Goal: Transaction & Acquisition: Subscribe to service/newsletter

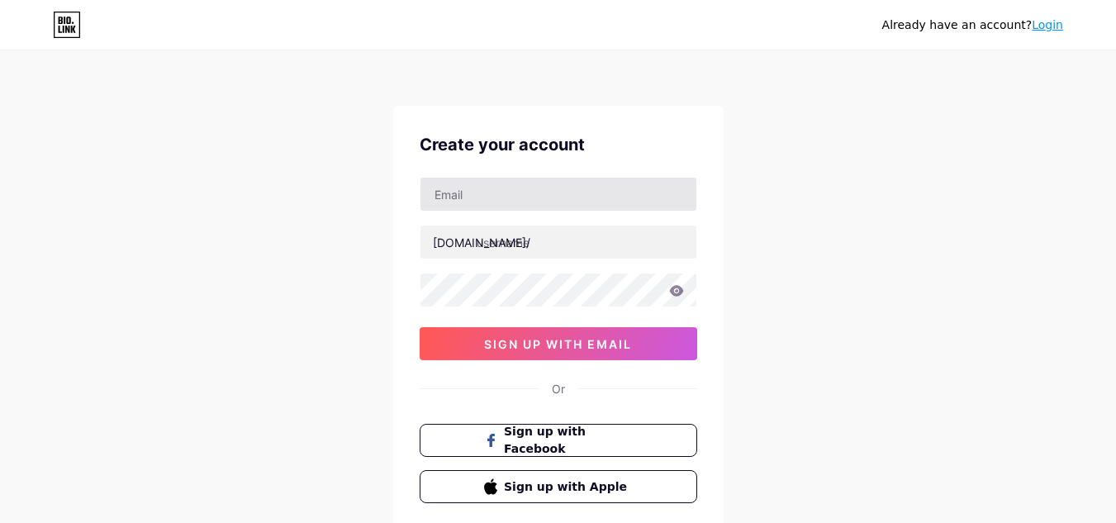
click at [548, 198] on input "text" at bounding box center [558, 194] width 276 height 33
type input "[EMAIL_ADDRESS][DOMAIN_NAME]"
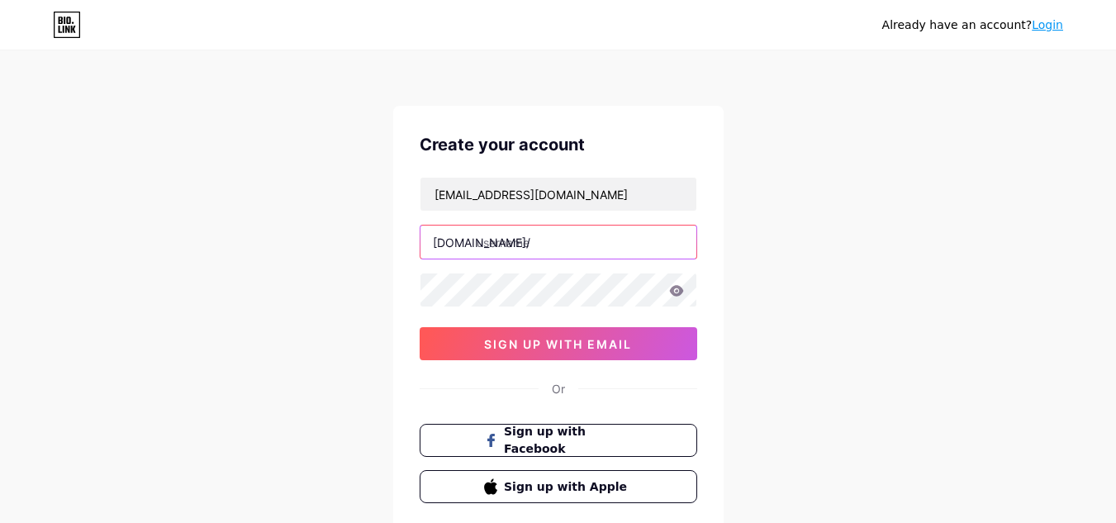
click at [547, 237] on input "text" at bounding box center [558, 242] width 276 height 33
type input "fishpatrick"
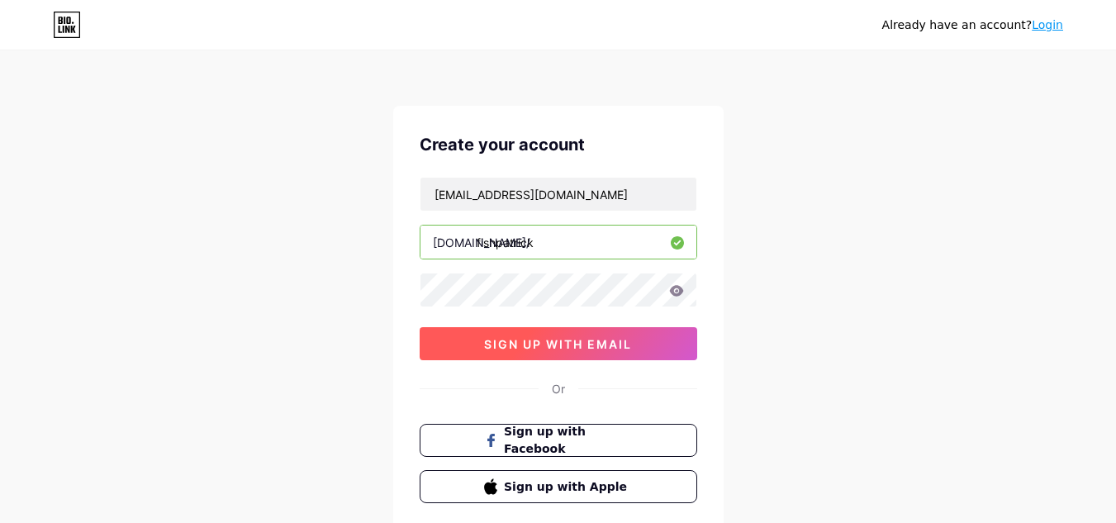
click at [571, 349] on span "sign up with email" at bounding box center [558, 344] width 148 height 14
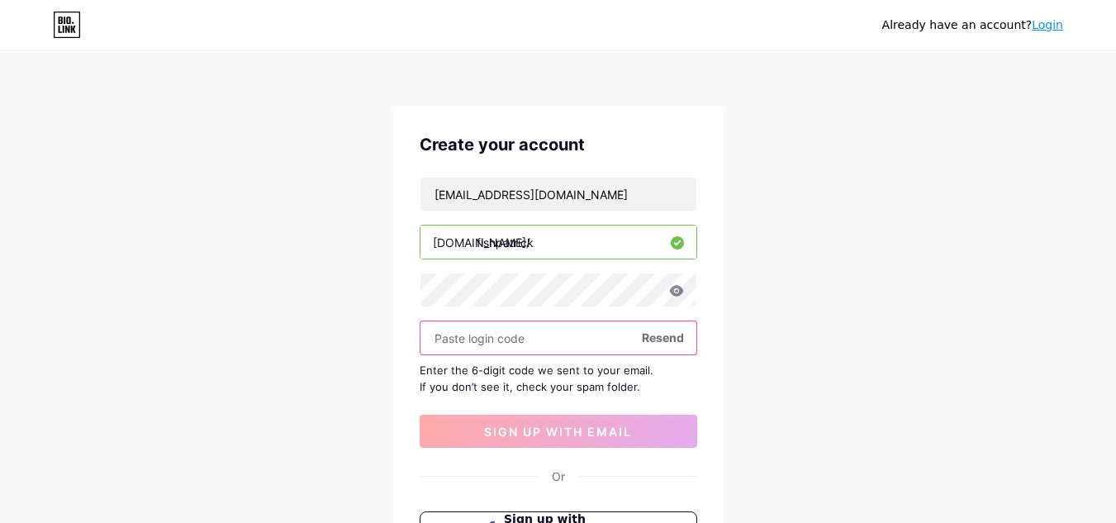
paste input "349414"
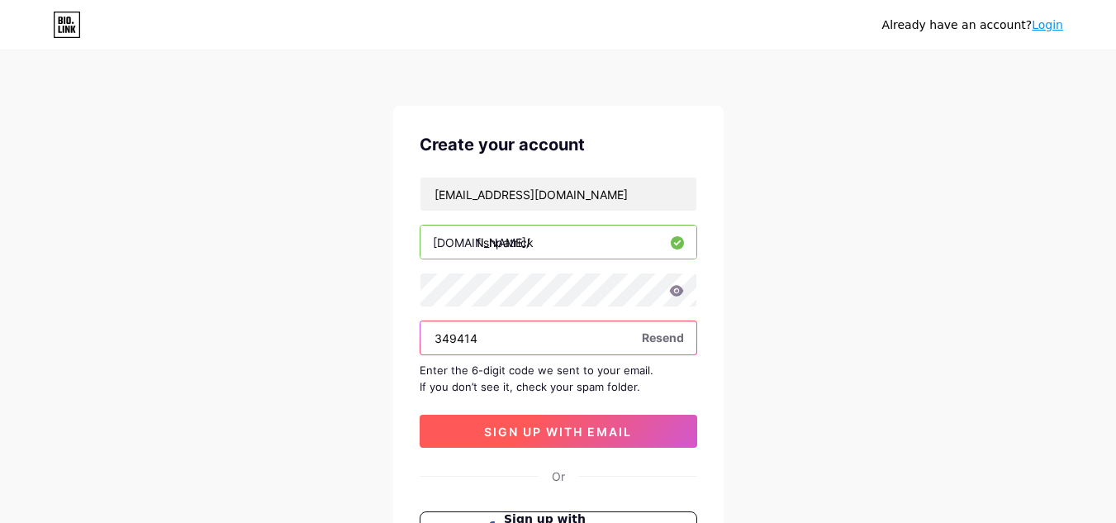
type input "349414"
click at [525, 445] on button "sign up with email" at bounding box center [559, 431] width 278 height 33
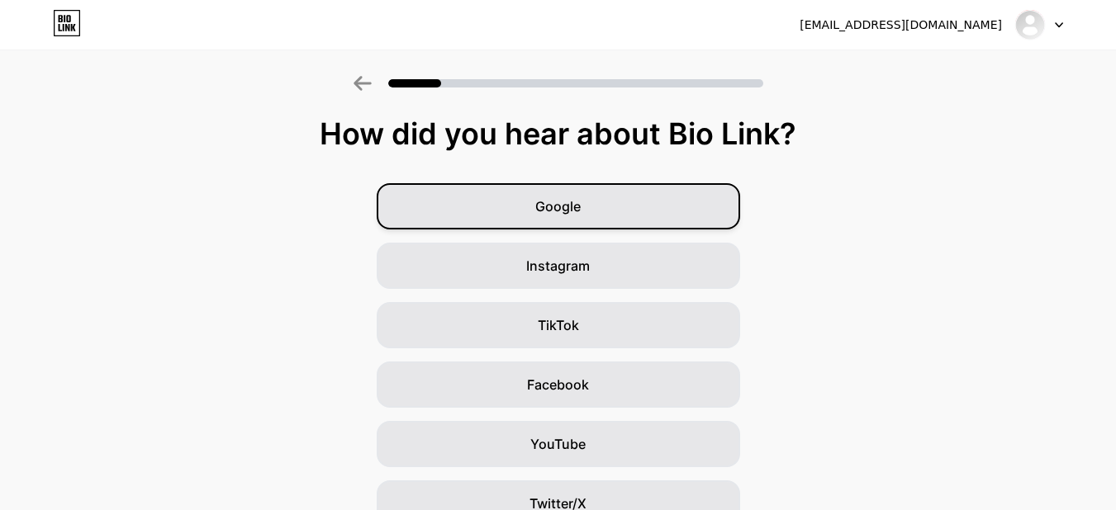
click at [593, 216] on div "Google" at bounding box center [558, 206] width 363 height 46
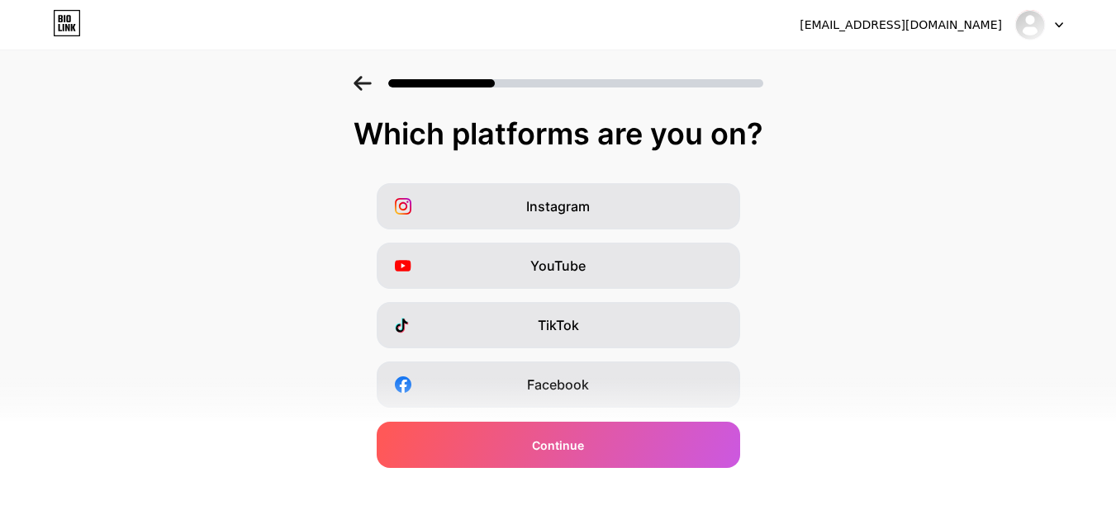
scroll to position [275, 0]
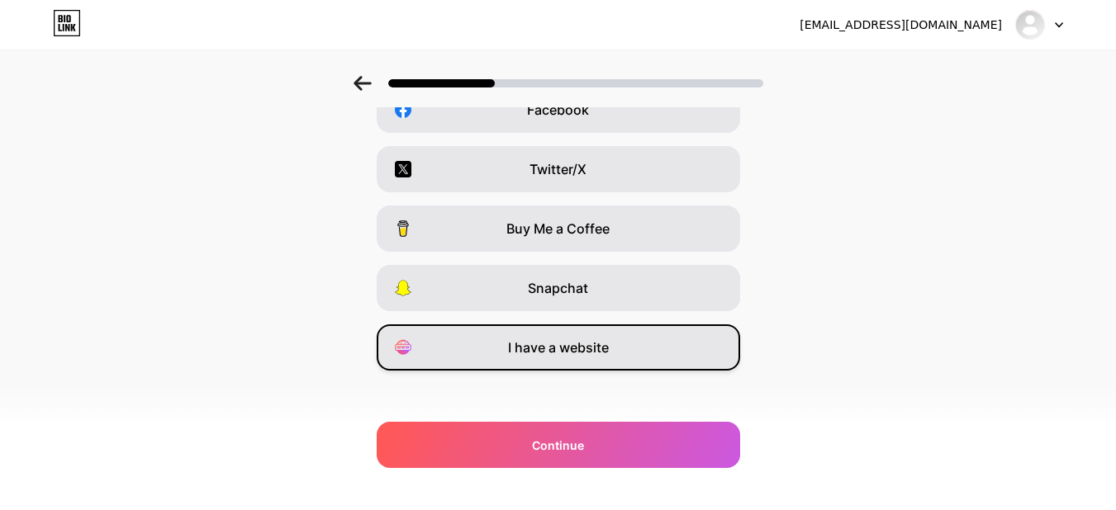
click at [592, 348] on span "I have a website" at bounding box center [558, 348] width 101 height 20
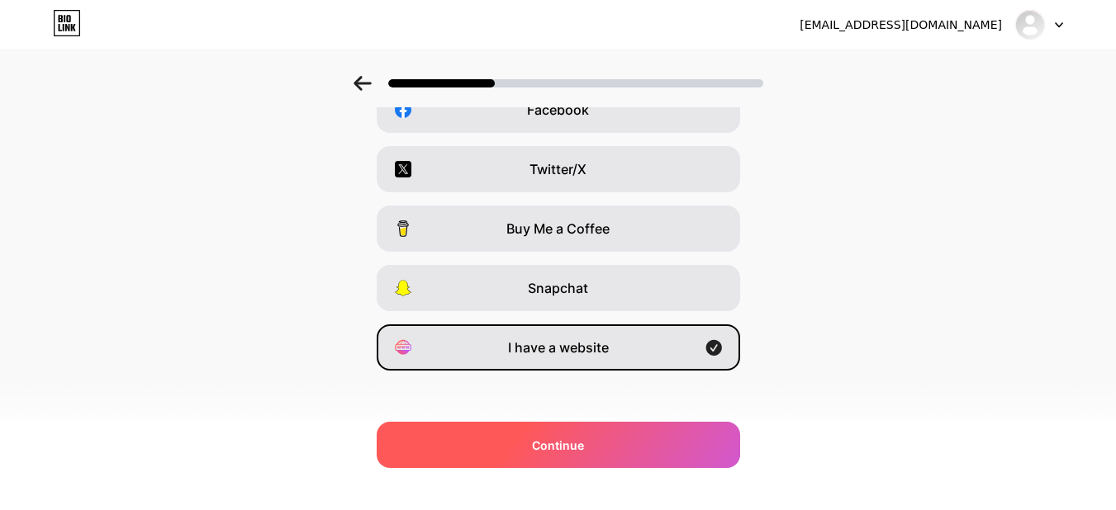
click at [598, 439] on div "Continue" at bounding box center [558, 445] width 363 height 46
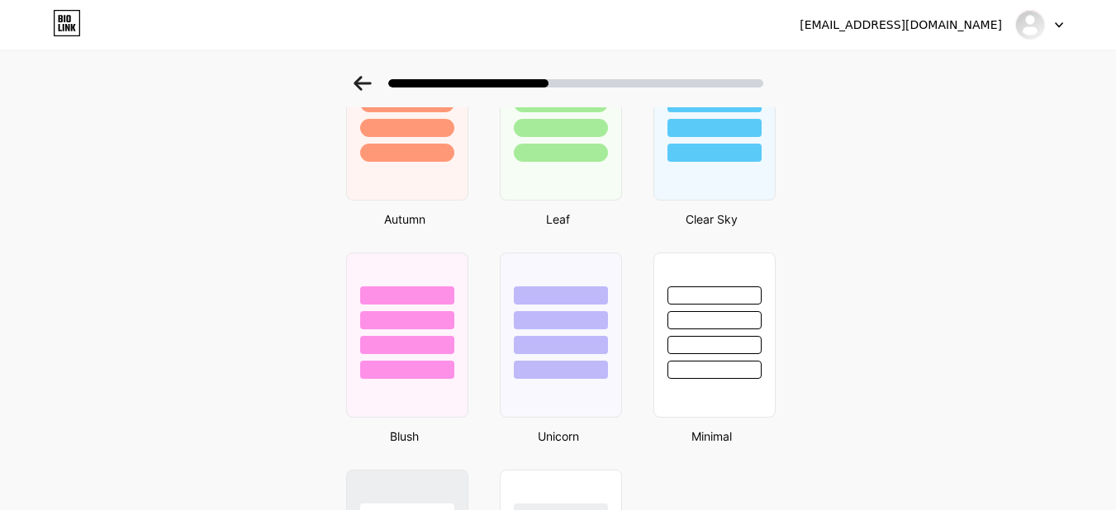
scroll to position [1457, 0]
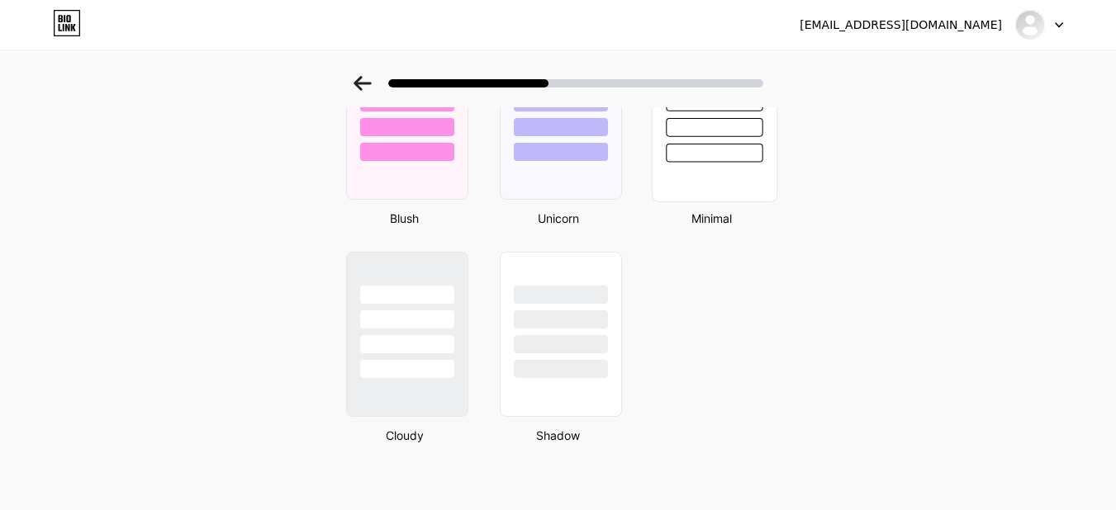
click at [704, 184] on div at bounding box center [714, 117] width 126 height 170
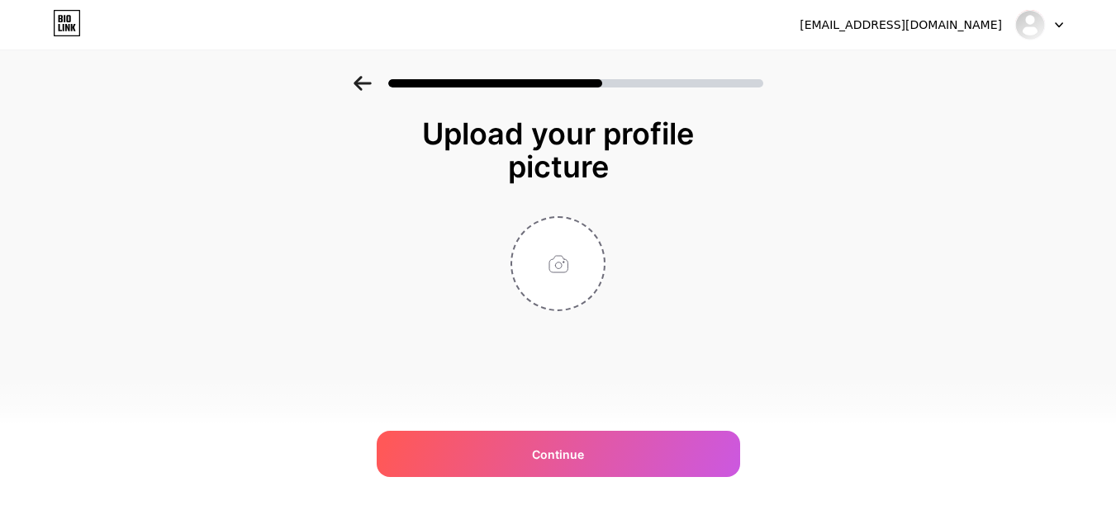
scroll to position [0, 0]
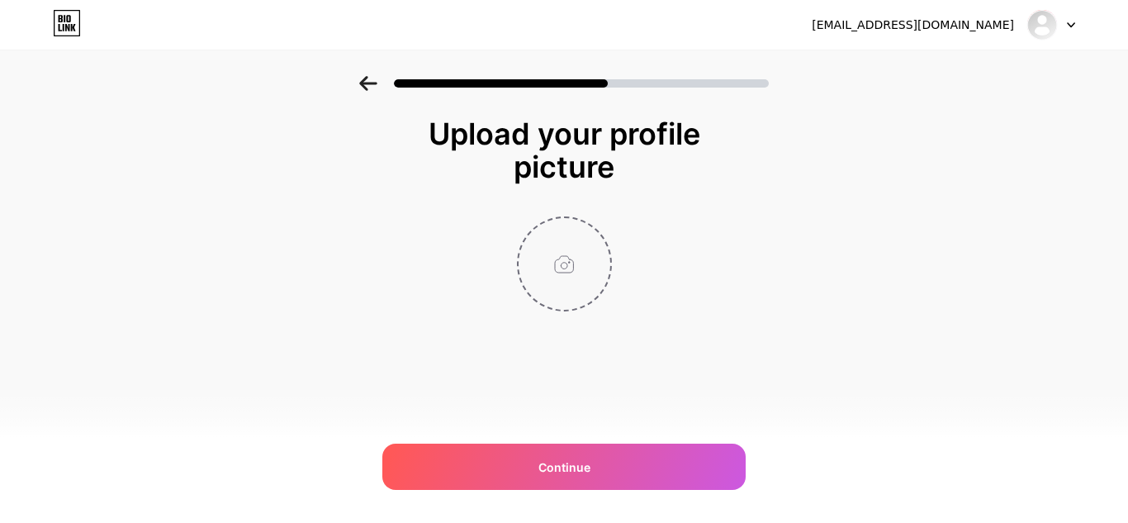
click at [564, 265] on input "file" at bounding box center [565, 264] width 92 height 92
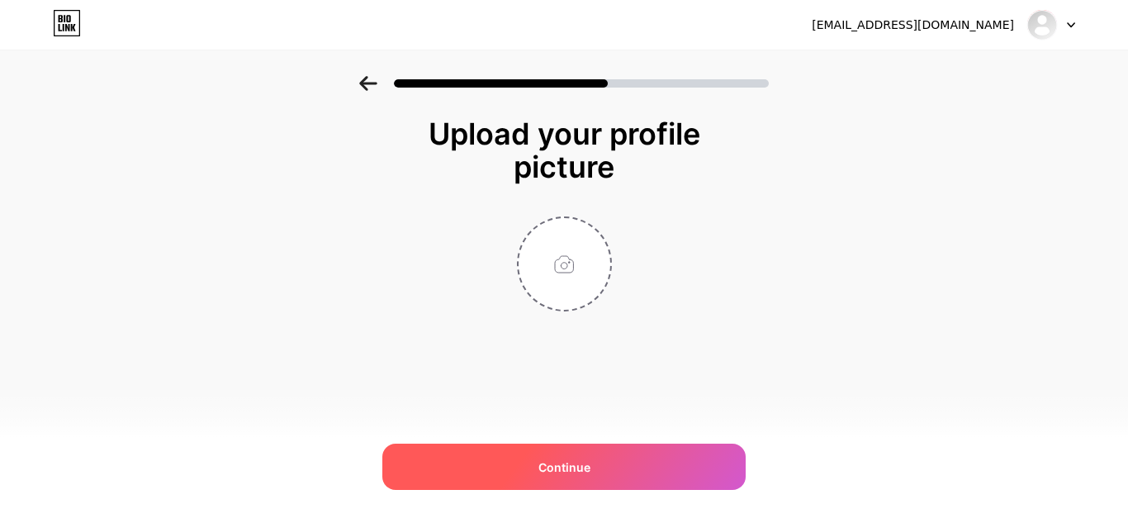
click at [561, 468] on span "Continue" at bounding box center [565, 466] width 52 height 17
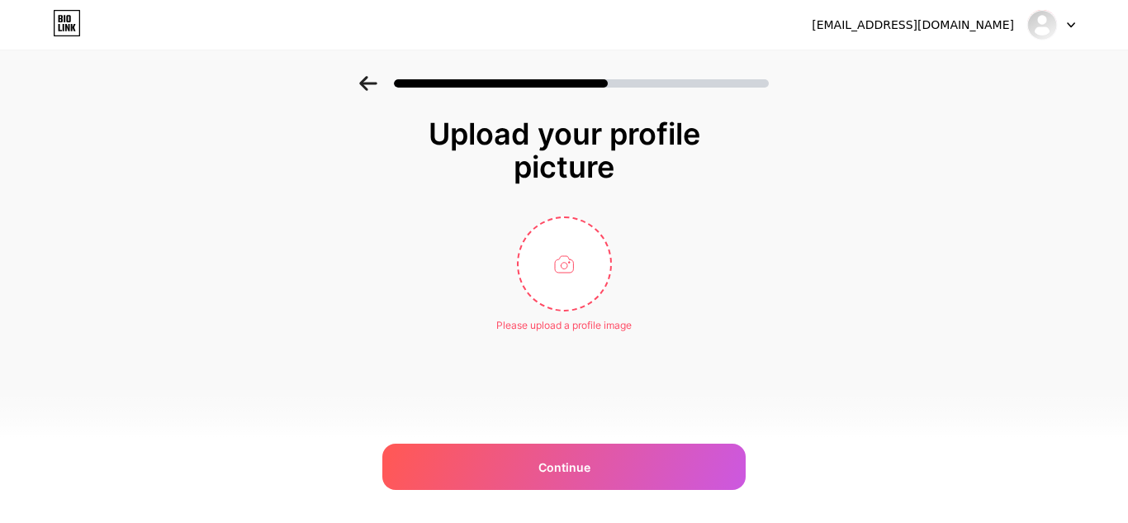
drag, startPoint x: 549, startPoint y: 399, endPoint x: 561, endPoint y: 418, distance: 22.2
click at [556, 404] on div "Upload your profile picture Please upload a profile image Continue" at bounding box center [564, 266] width 330 height 298
click at [562, 420] on div "[EMAIL_ADDRESS][DOMAIN_NAME] Logout Link Copied Upload your profile picture Ple…" at bounding box center [564, 261] width 1128 height 523
click at [571, 280] on input "file" at bounding box center [565, 264] width 92 height 92
type input "C:\fakepath\fish.png"
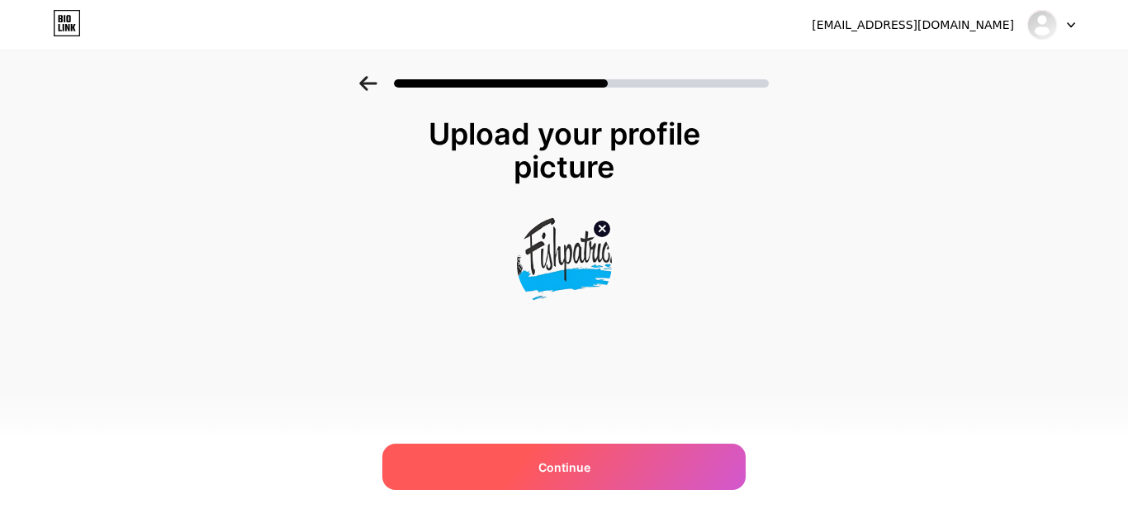
drag, startPoint x: 550, startPoint y: 473, endPoint x: 554, endPoint y: 453, distance: 20.3
click at [551, 472] on span "Continue" at bounding box center [565, 466] width 52 height 17
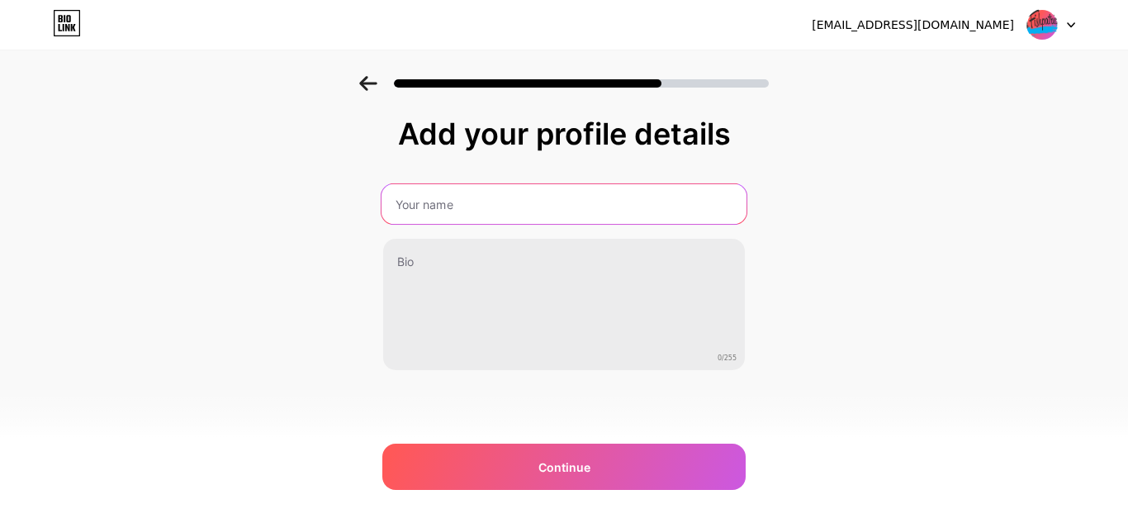
click at [549, 209] on input "text" at bounding box center [564, 204] width 365 height 40
type input "[PERSON_NAME]"
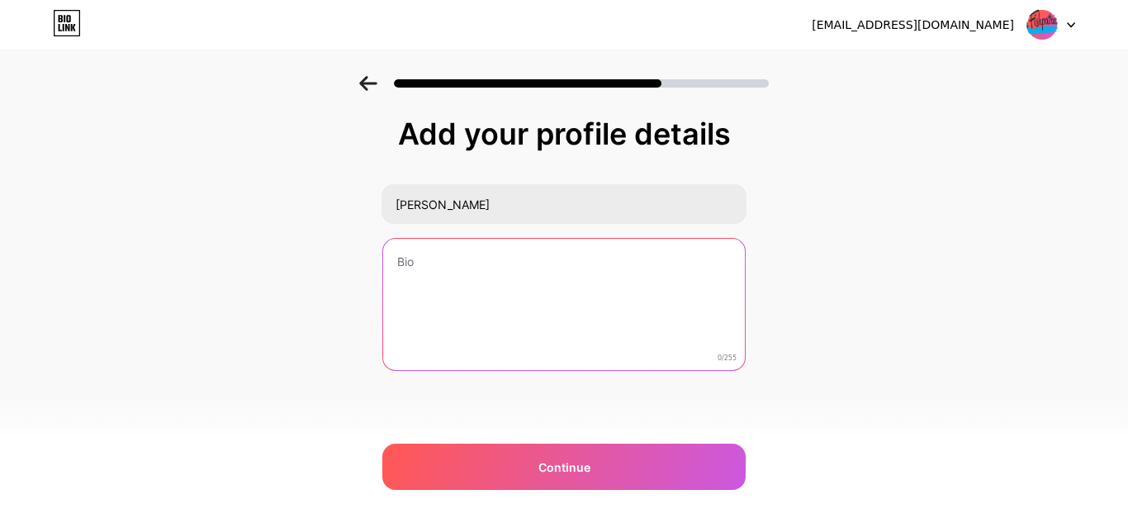
click at [536, 268] on textarea at bounding box center [564, 305] width 362 height 133
paste textarea "[PERSON_NAME] has been a professional fisherman since [DATE]. He and his family…"
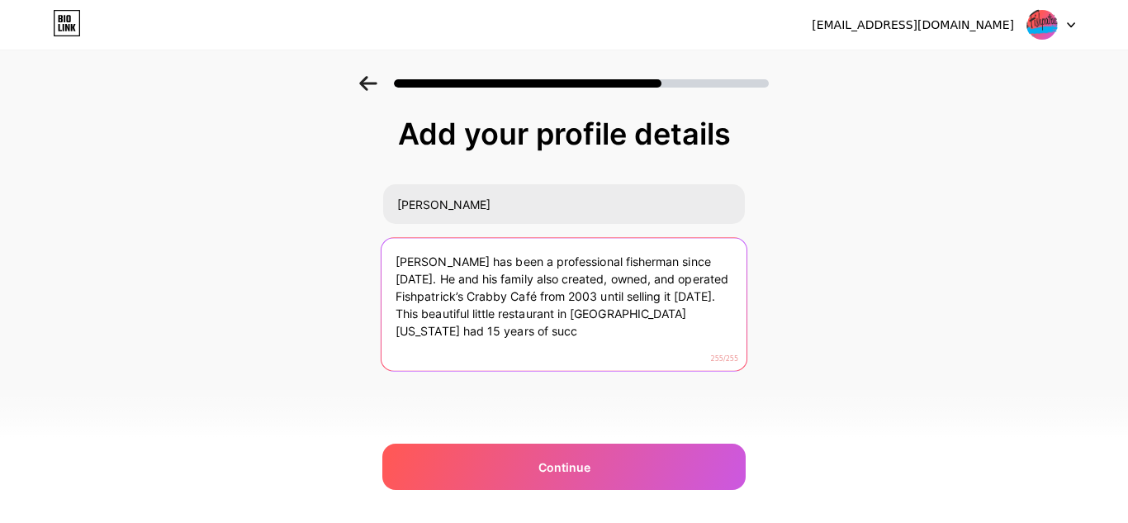
drag, startPoint x: 509, startPoint y: 316, endPoint x: 696, endPoint y: 368, distance: 193.6
click at [696, 368] on textarea "[PERSON_NAME] has been a professional fisherman since [DATE]. He and his family…" at bounding box center [564, 305] width 365 height 135
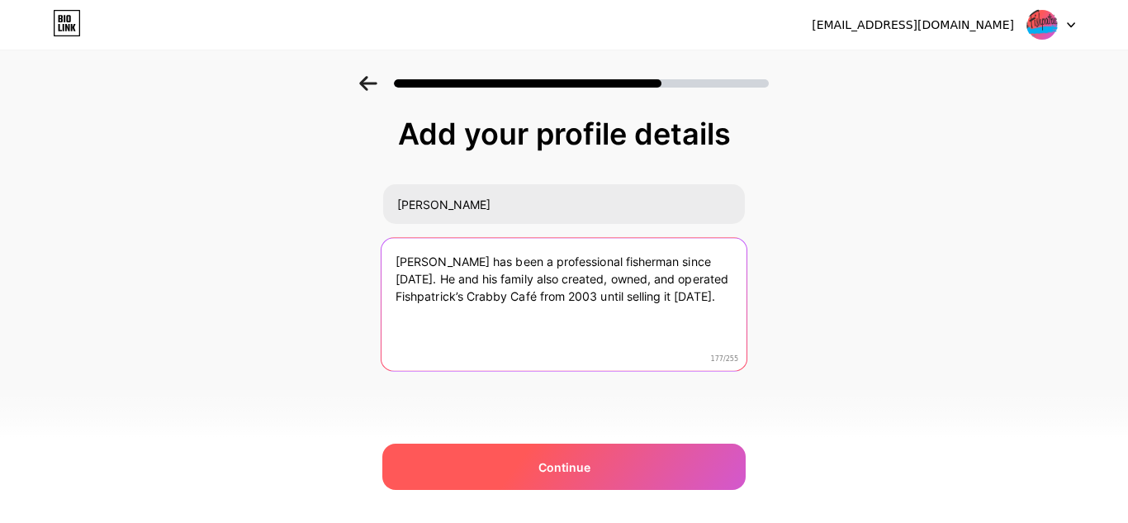
type textarea "[PERSON_NAME] has been a professional fisherman since [DATE]. He and his family…"
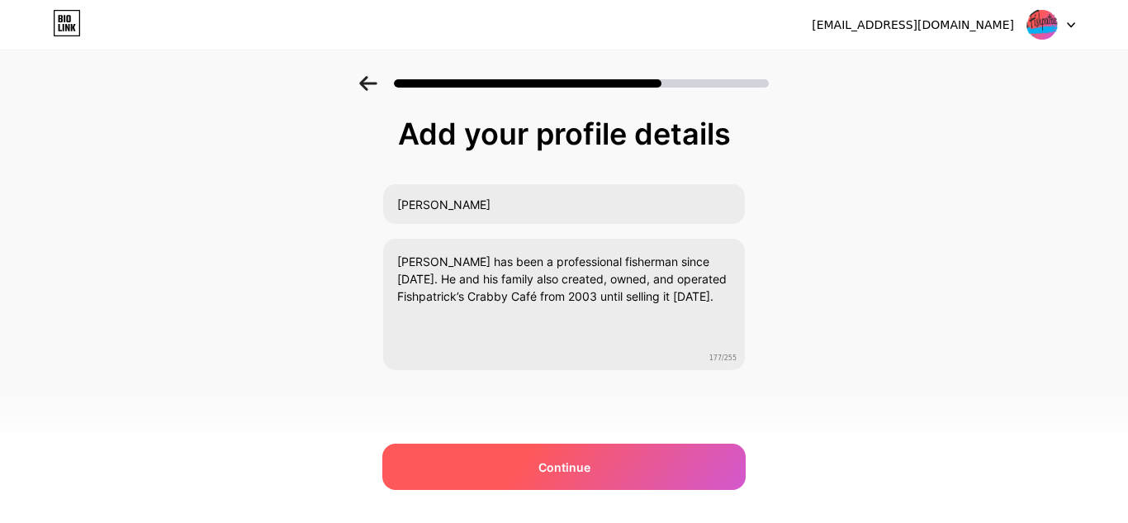
click at [633, 465] on div "Continue" at bounding box center [563, 467] width 363 height 46
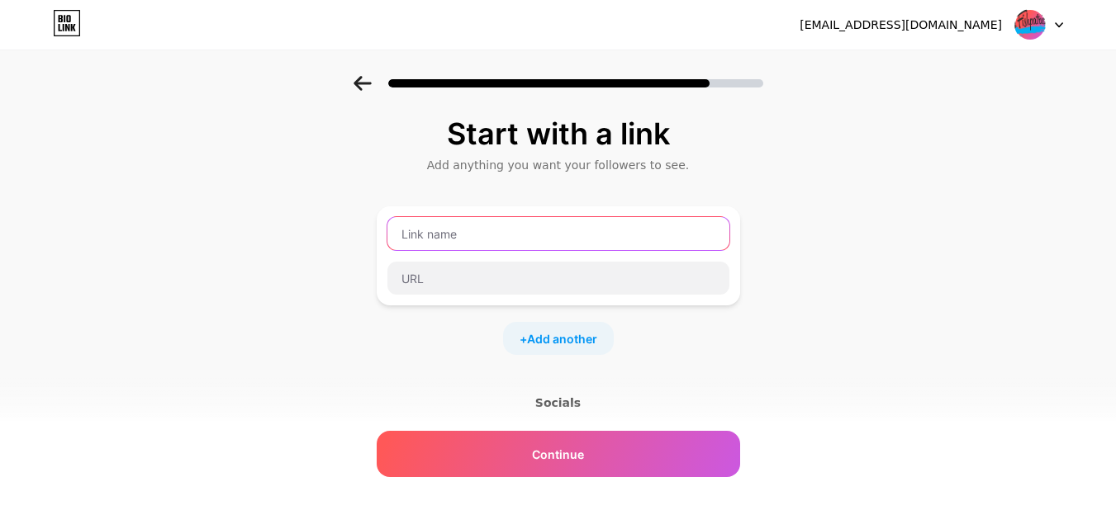
click at [487, 235] on input "text" at bounding box center [558, 233] width 342 height 33
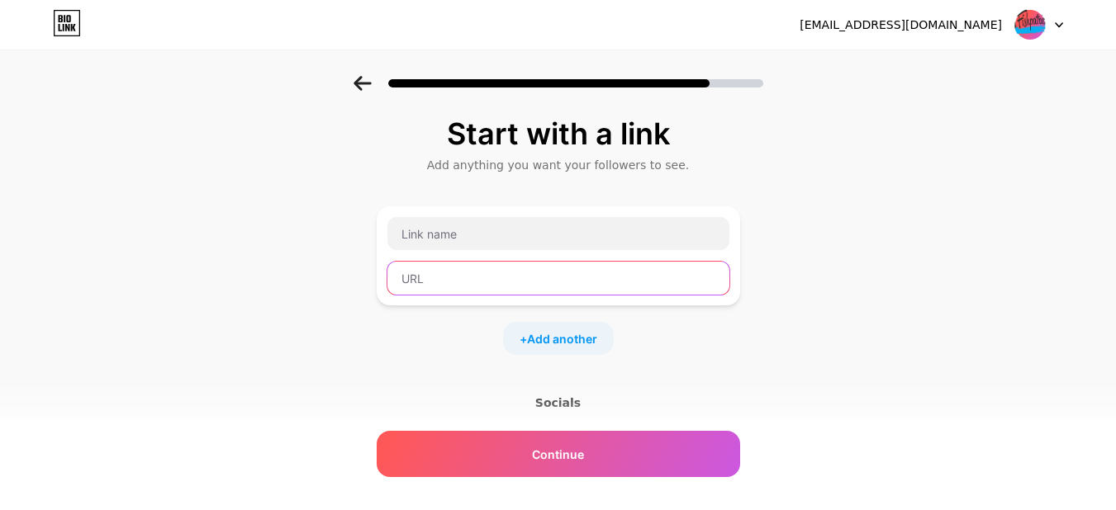
click at [485, 287] on input "text" at bounding box center [558, 278] width 342 height 33
paste input "[URL][DOMAIN_NAME]"
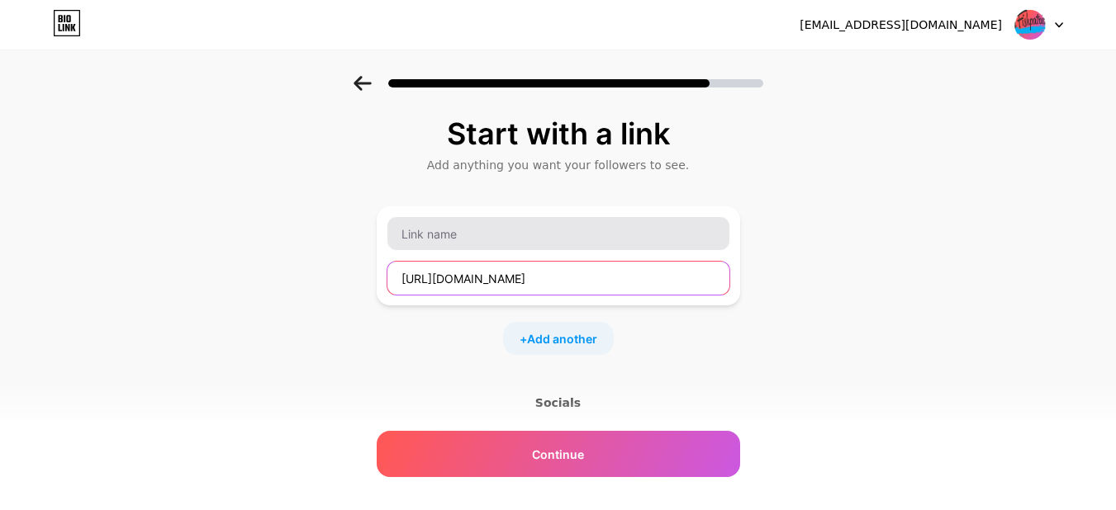
type input "[URL][DOMAIN_NAME]"
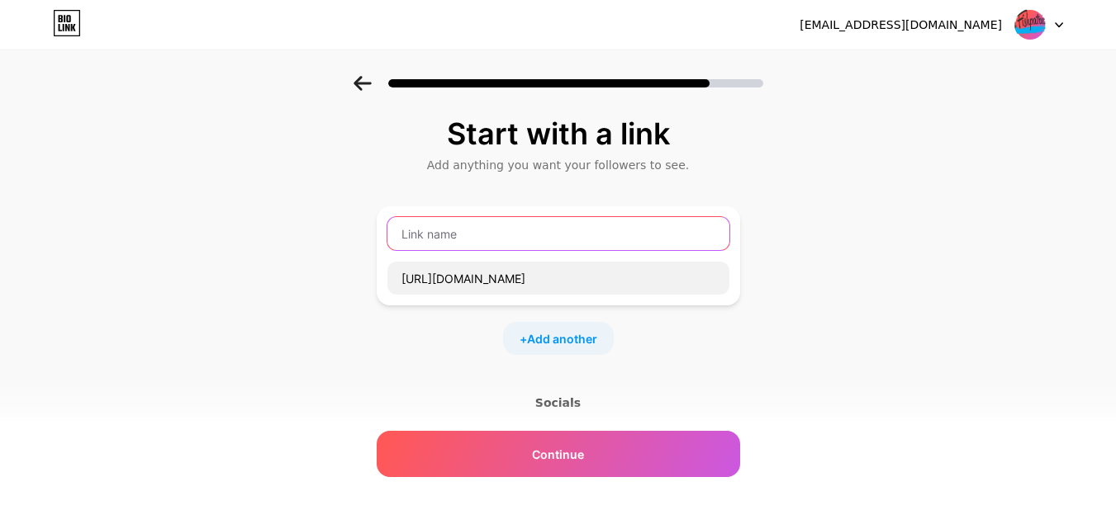
click at [491, 235] on input "text" at bounding box center [558, 233] width 342 height 33
type input "Website"
click at [548, 332] on span "Add another" at bounding box center [562, 338] width 70 height 17
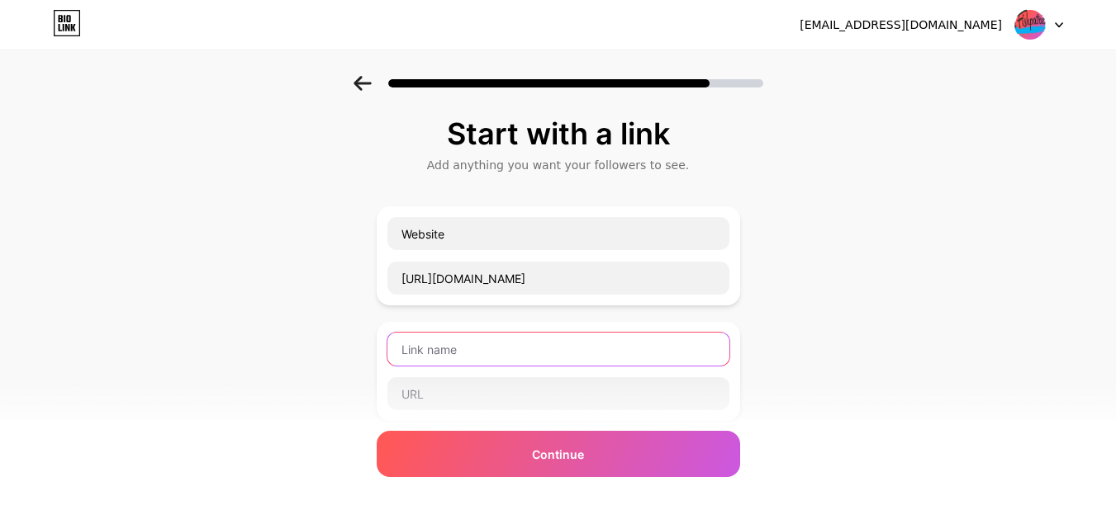
click at [455, 345] on input "text" at bounding box center [558, 349] width 342 height 33
paste input "[URL][DOMAIN_NAME][DOMAIN_NAME][PERSON_NAME][DOMAIN_NAME]"
type input "[URL][DOMAIN_NAME][DOMAIN_NAME][PERSON_NAME][DOMAIN_NAME]"
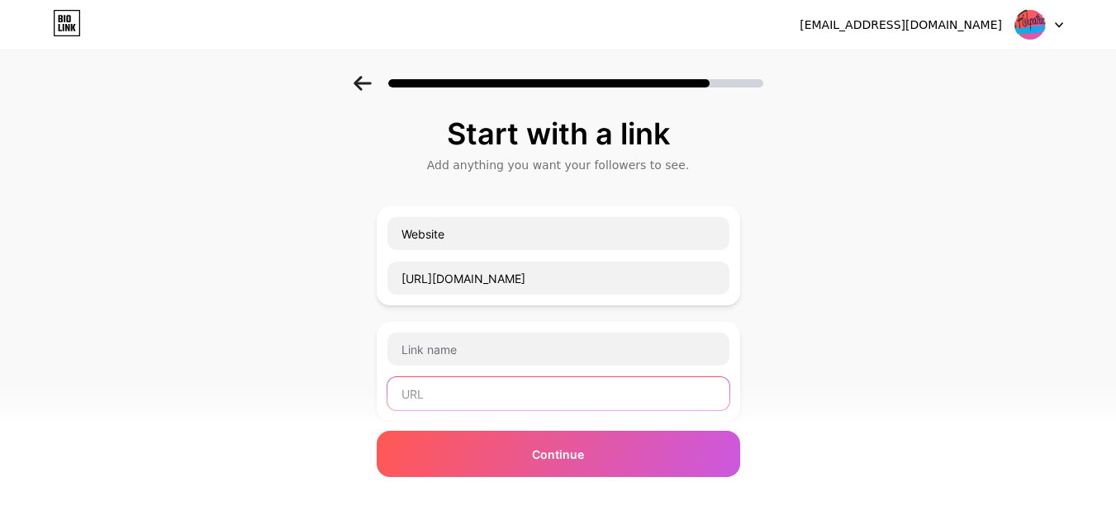
click at [491, 392] on input "text" at bounding box center [558, 394] width 342 height 33
paste input "[URL][DOMAIN_NAME][DOMAIN_NAME][PERSON_NAME][DOMAIN_NAME]"
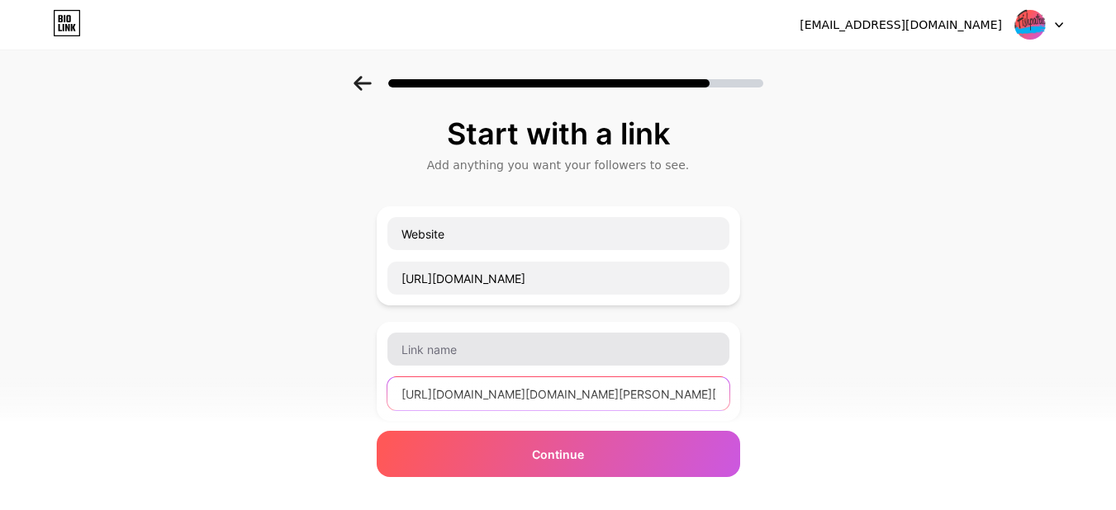
scroll to position [0, 525]
type input "[URL][DOMAIN_NAME][DOMAIN_NAME][PERSON_NAME][DOMAIN_NAME]"
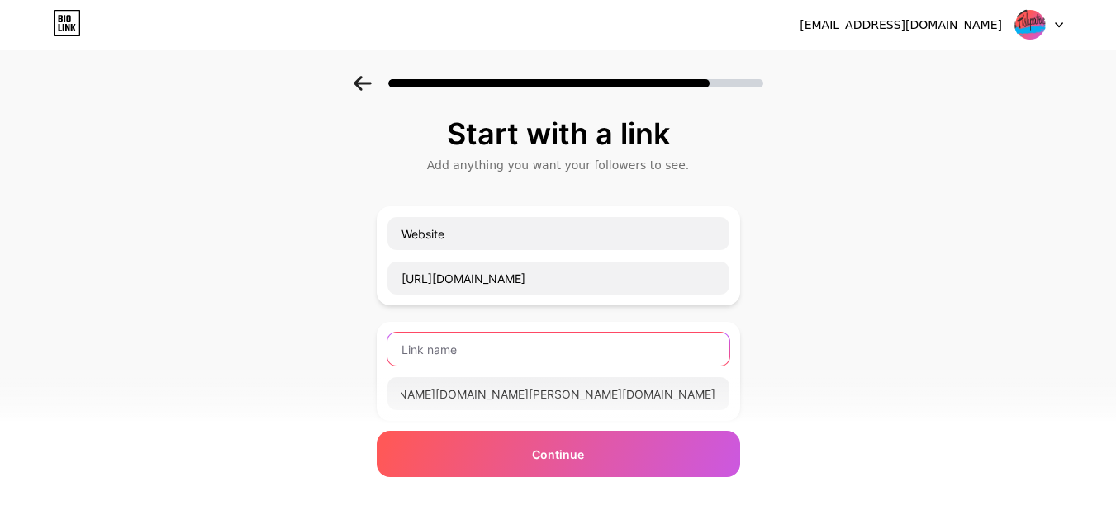
scroll to position [0, 0]
click at [480, 344] on input "text" at bounding box center [558, 349] width 342 height 33
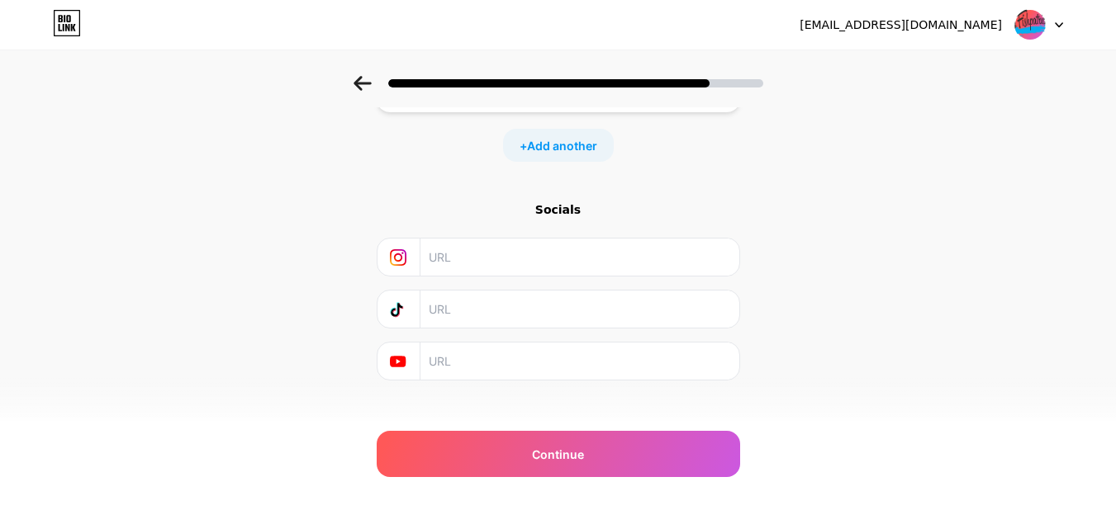
scroll to position [328, 0]
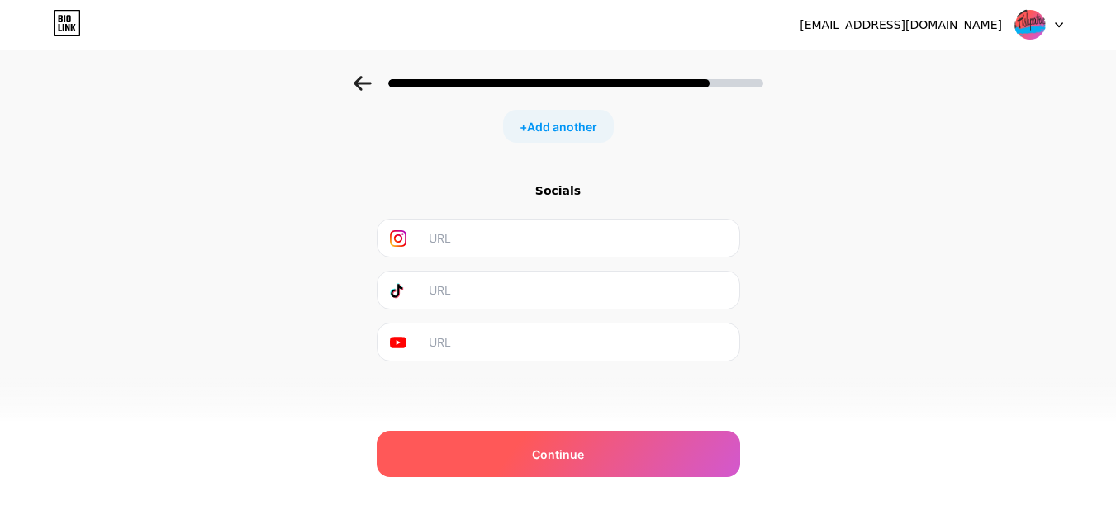
type input "Facebook"
click at [650, 470] on div "Continue" at bounding box center [558, 454] width 363 height 46
click at [555, 449] on span "Continue" at bounding box center [558, 454] width 52 height 17
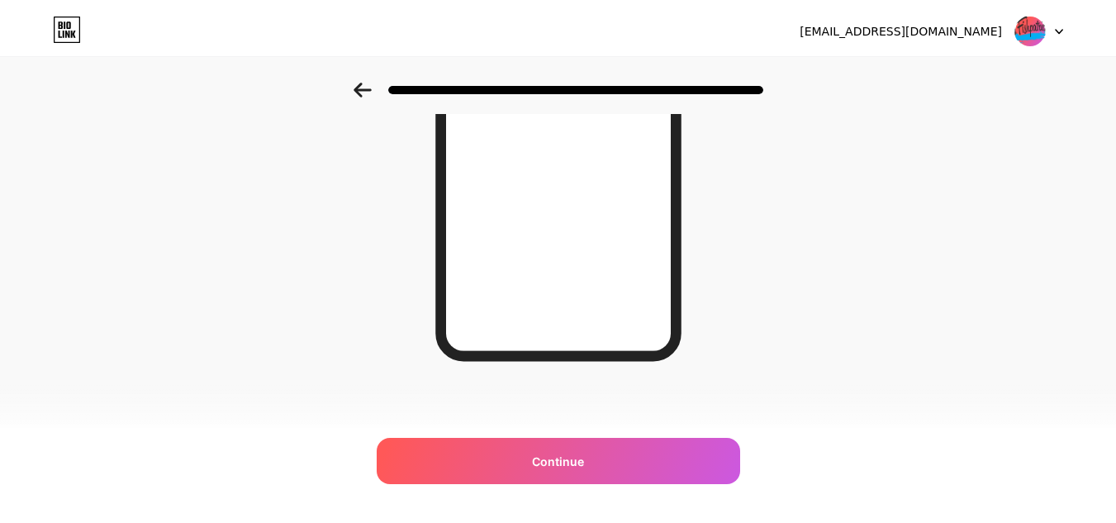
scroll to position [0, 0]
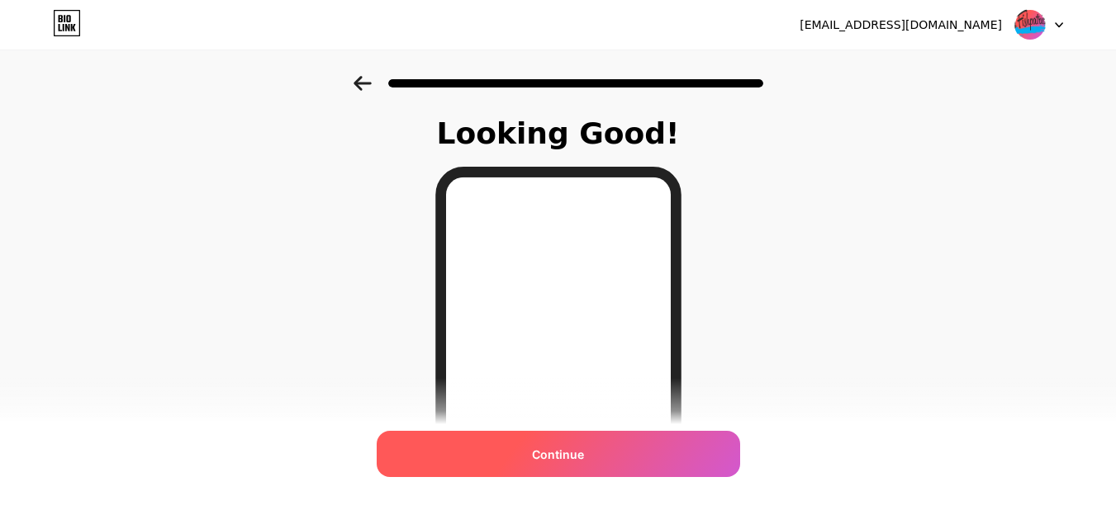
click at [571, 452] on span "Continue" at bounding box center [558, 454] width 52 height 17
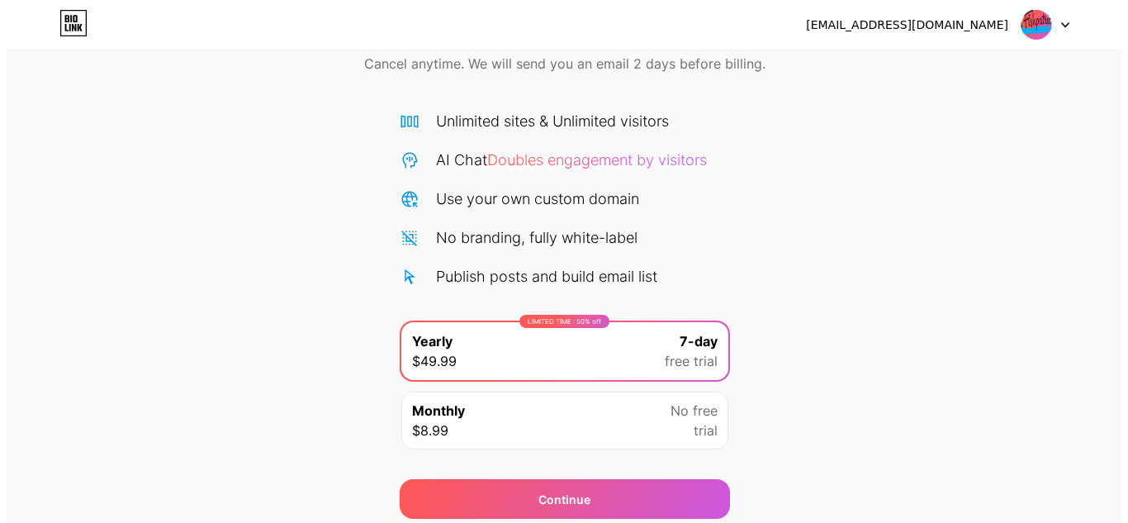
scroll to position [142, 0]
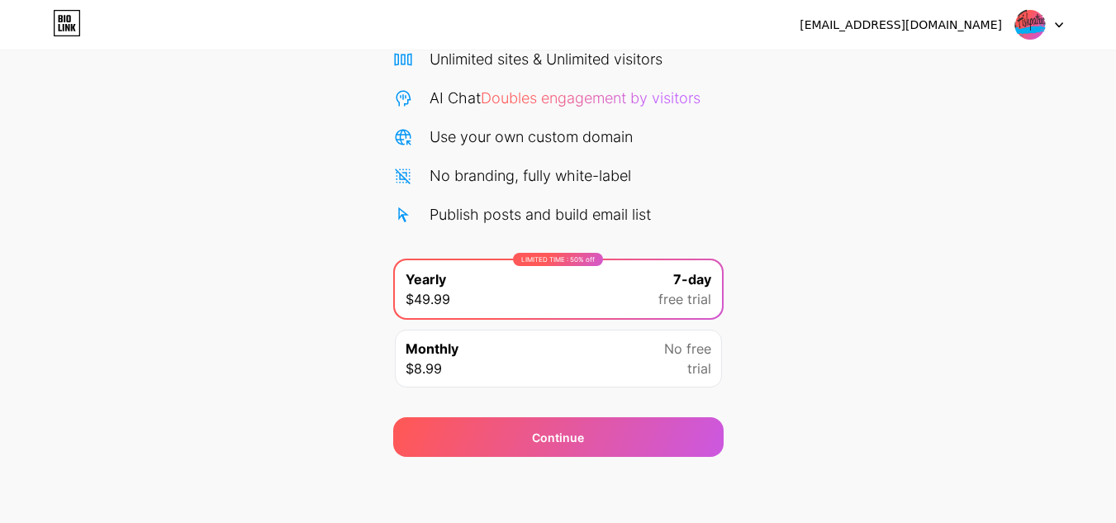
click at [548, 348] on div "Monthly $8.99 No free trial" at bounding box center [558, 359] width 327 height 58
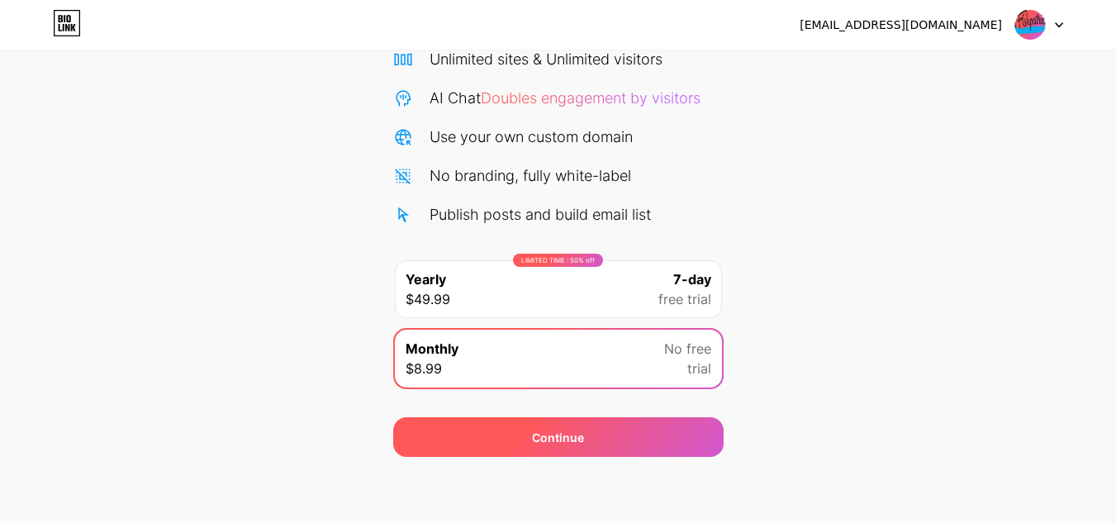
click at [549, 427] on div "Continue" at bounding box center [558, 437] width 330 height 40
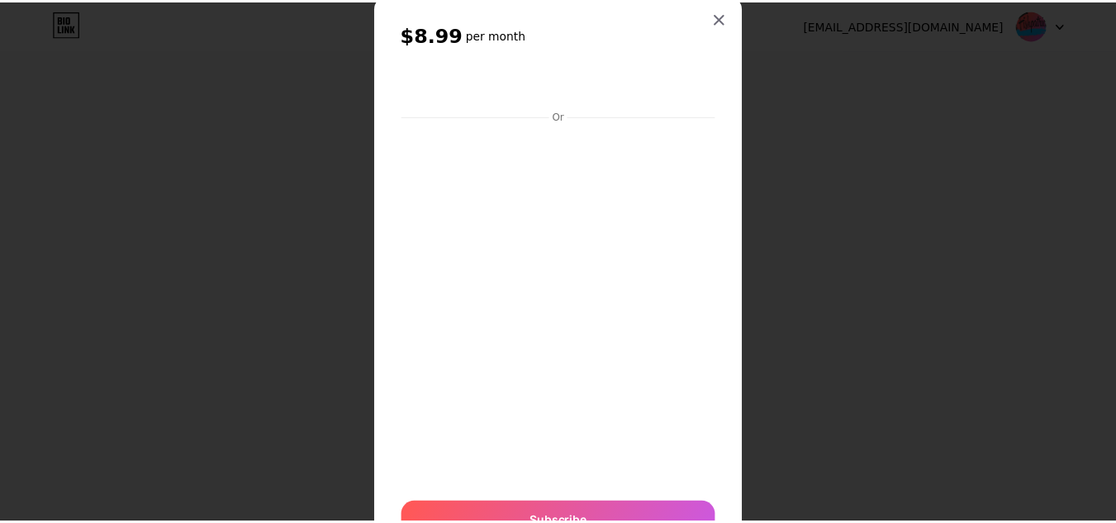
scroll to position [0, 0]
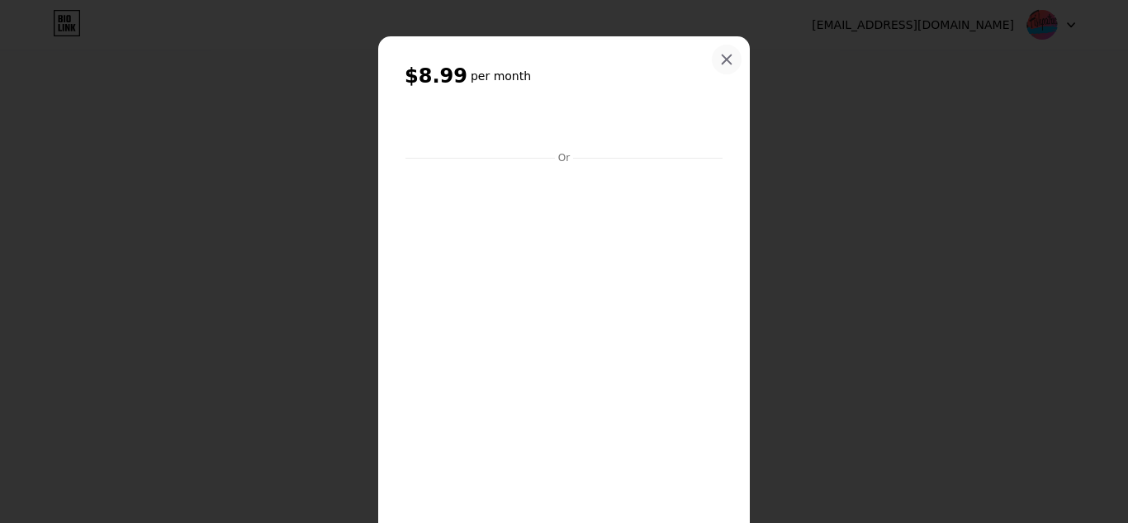
click at [713, 55] on div at bounding box center [727, 60] width 30 height 30
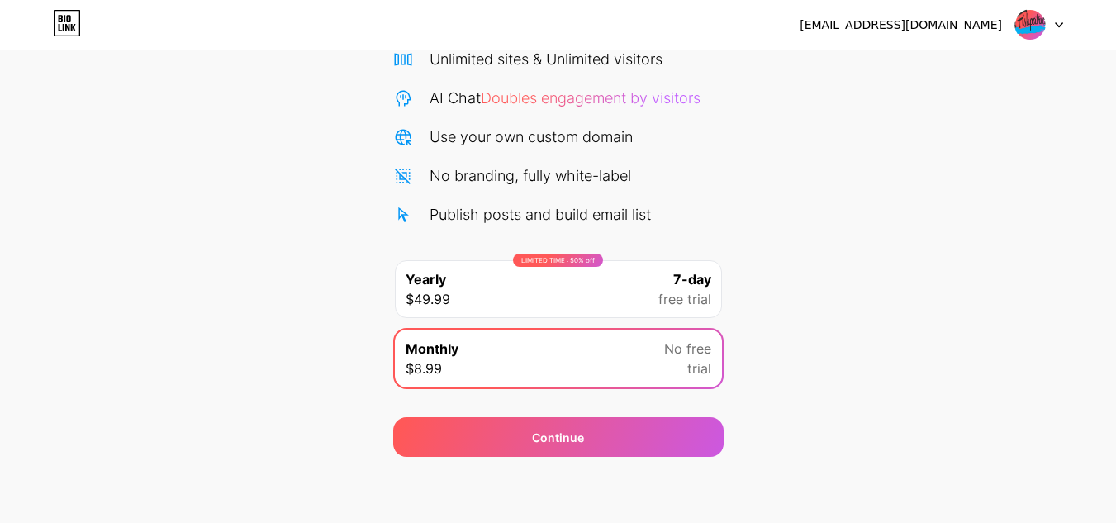
click at [1038, 17] on img at bounding box center [1029, 24] width 31 height 31
click at [945, 21] on div "[EMAIL_ADDRESS][DOMAIN_NAME]" at bounding box center [901, 25] width 202 height 17
click at [947, 18] on div "[EMAIL_ADDRESS][DOMAIN_NAME]" at bounding box center [901, 25] width 202 height 17
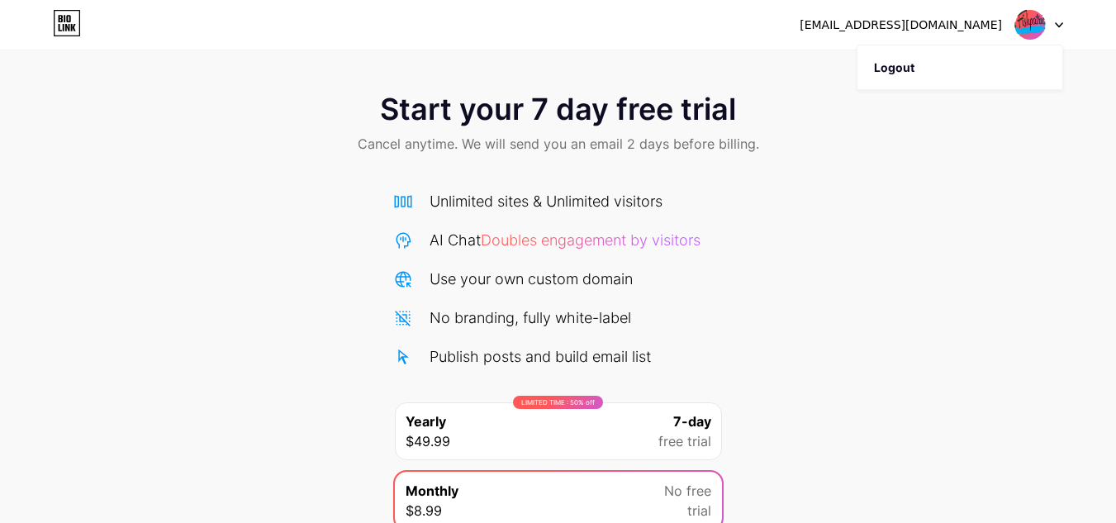
click at [1063, 25] on div "[EMAIL_ADDRESS][DOMAIN_NAME] Logout" at bounding box center [558, 25] width 1116 height 30
click at [1050, 22] on div at bounding box center [1039, 25] width 48 height 30
click at [1029, 20] on img at bounding box center [1029, 24] width 31 height 31
click at [972, 17] on div "[EMAIL_ADDRESS][DOMAIN_NAME]" at bounding box center [901, 25] width 202 height 17
click at [974, 17] on div "[EMAIL_ADDRESS][DOMAIN_NAME]" at bounding box center [901, 25] width 202 height 17
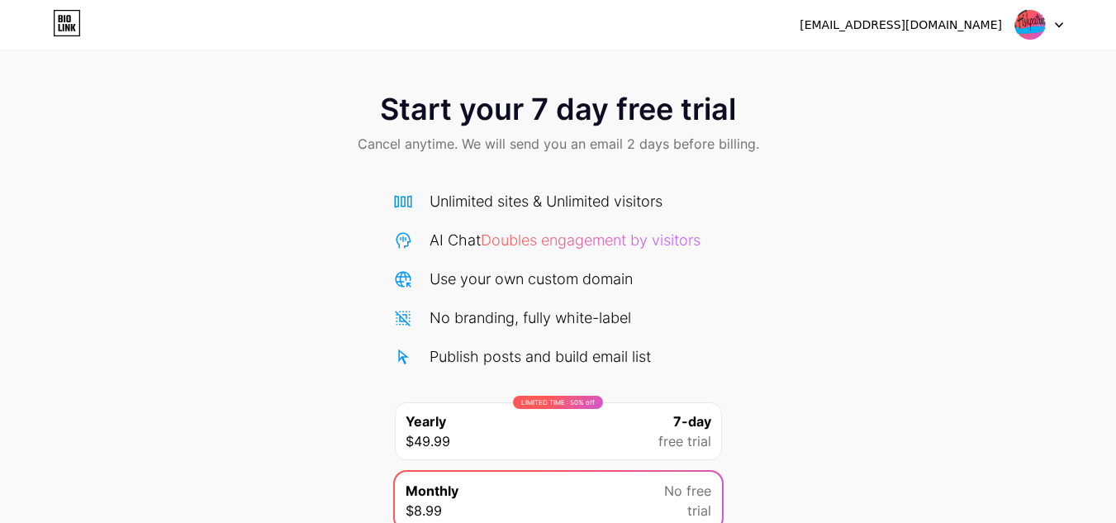
click at [1000, 18] on div "[EMAIL_ADDRESS][DOMAIN_NAME]" at bounding box center [901, 25] width 202 height 17
click at [1034, 30] on img at bounding box center [1029, 24] width 31 height 31
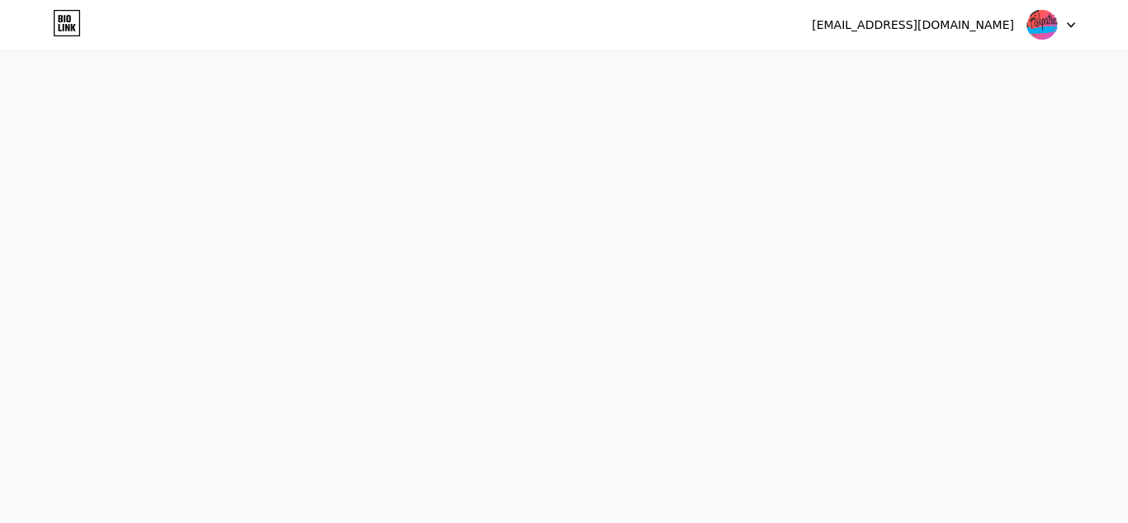
click at [1042, 29] on img at bounding box center [1042, 24] width 31 height 31
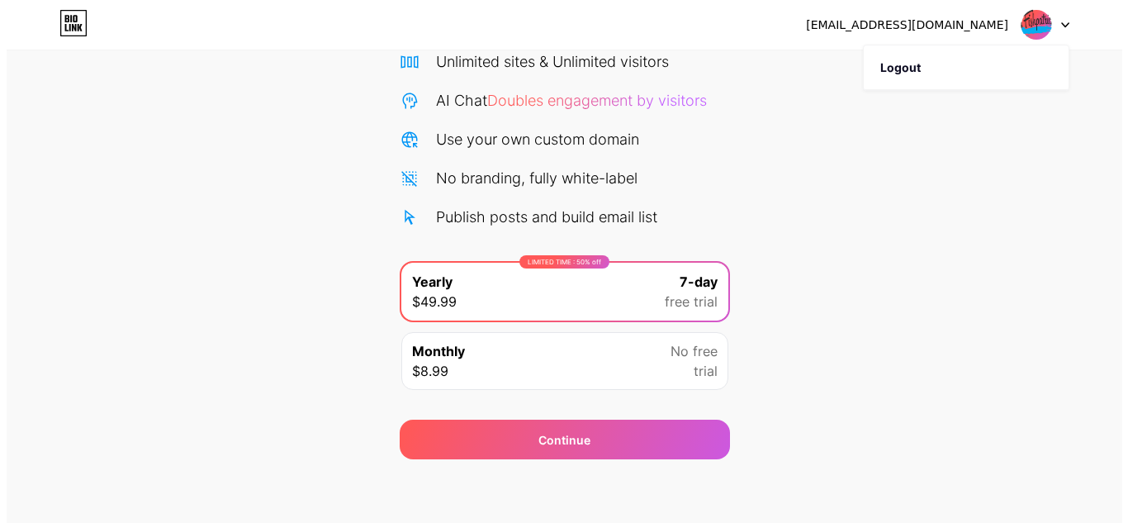
scroll to position [142, 0]
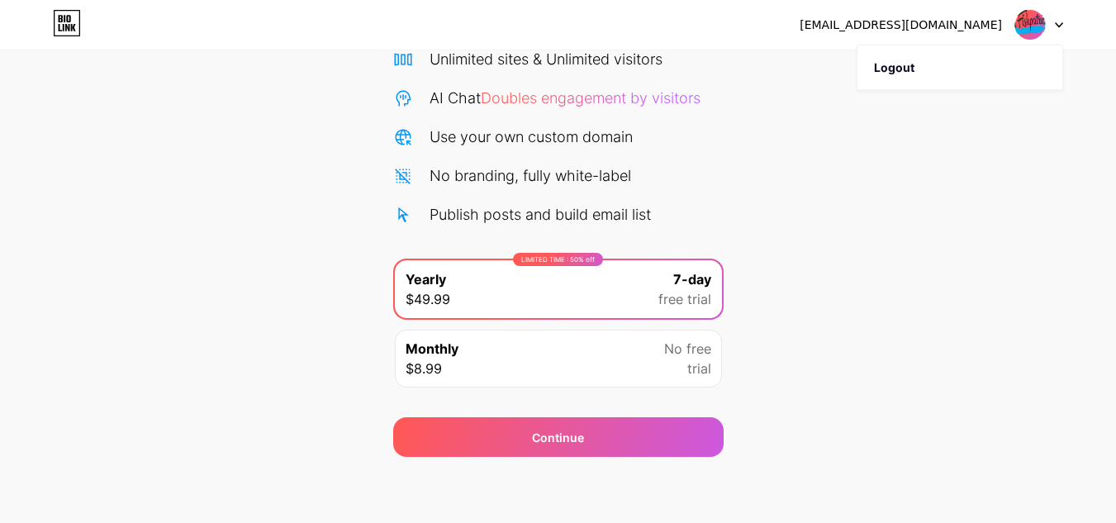
click at [700, 356] on span "No free" at bounding box center [687, 349] width 47 height 20
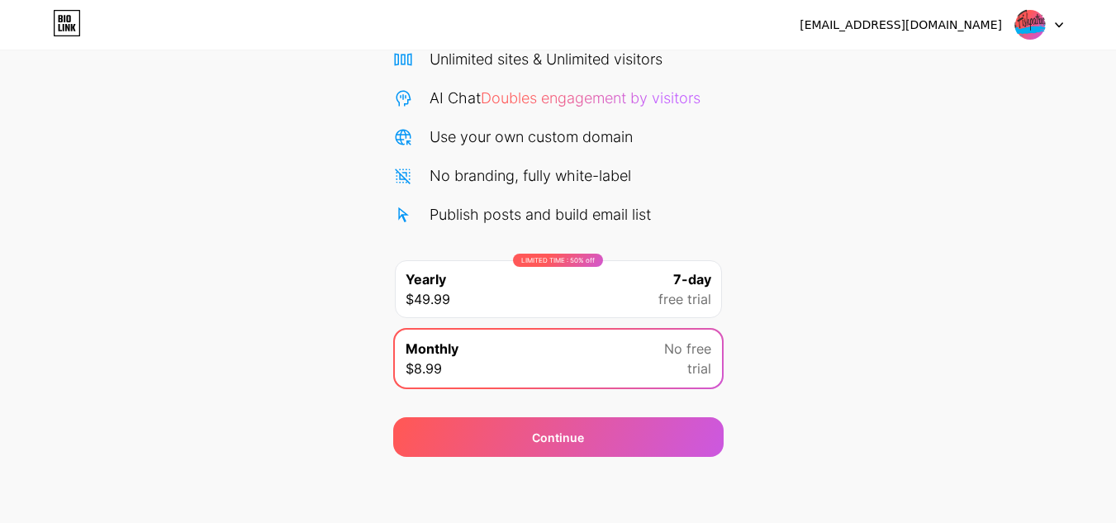
click at [667, 291] on span "free trial" at bounding box center [684, 299] width 53 height 20
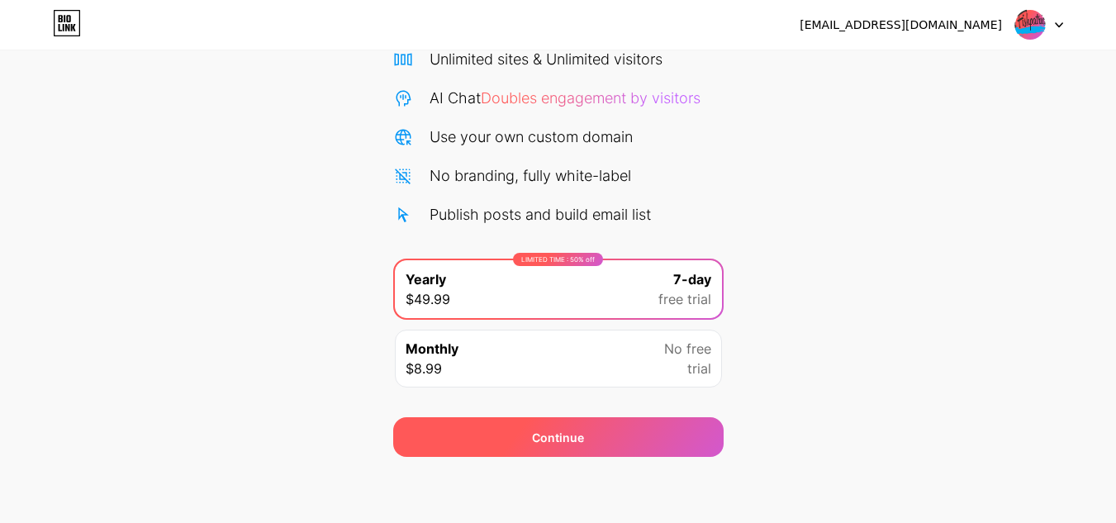
click at [610, 428] on div "Continue" at bounding box center [558, 437] width 330 height 40
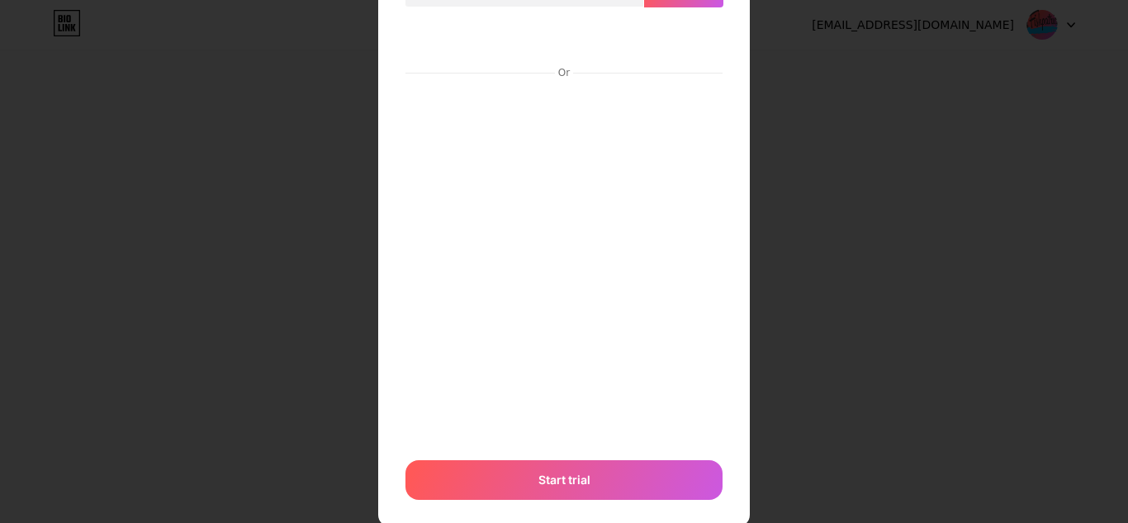
scroll to position [189, 0]
